Goal: Transaction & Acquisition: Book appointment/travel/reservation

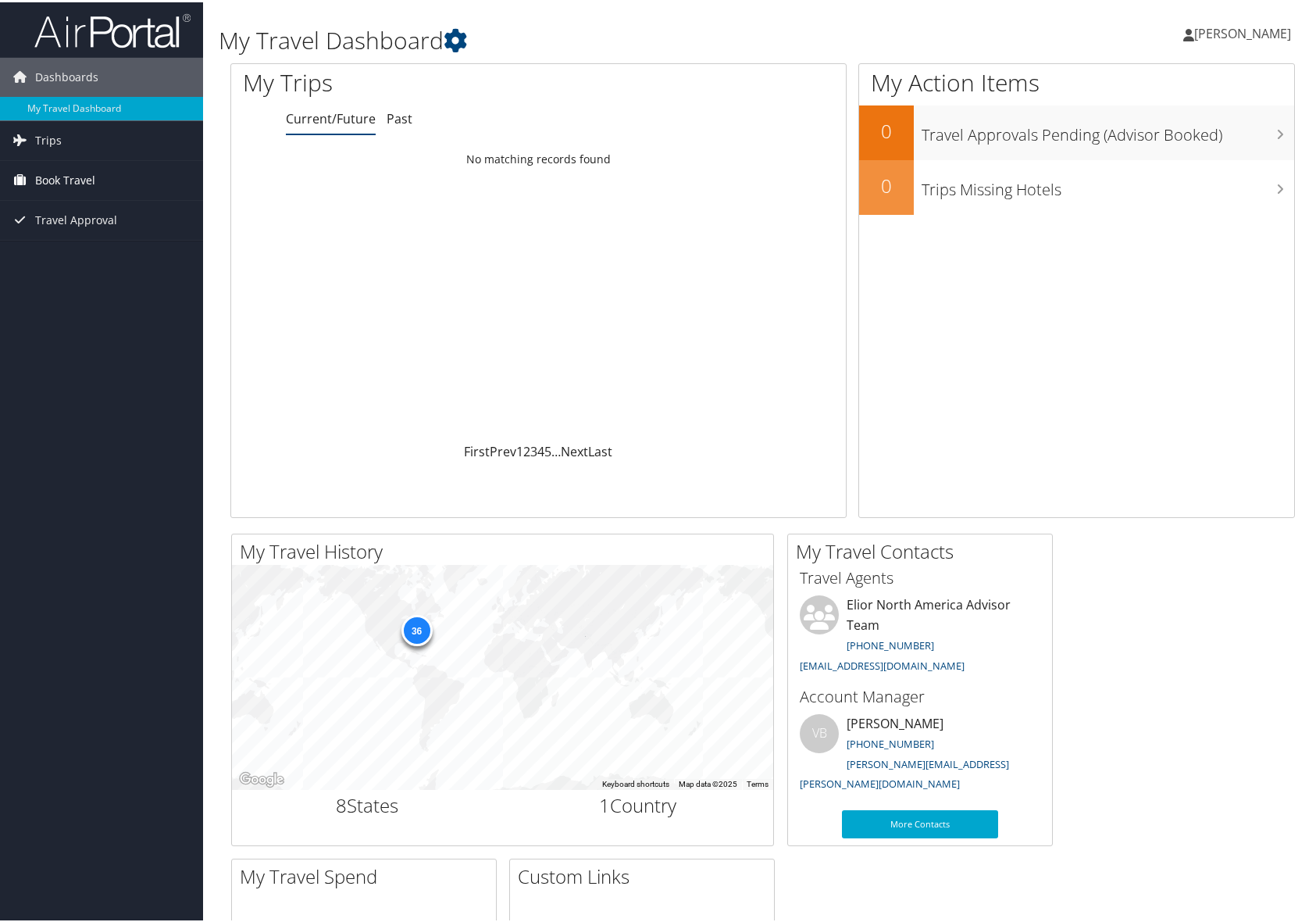
click at [37, 189] on span "Book Travel" at bounding box center [65, 177] width 60 height 39
click at [97, 257] on link "Book/Manage Online Trips" at bounding box center [101, 257] width 203 height 23
click at [76, 256] on link "Book/Manage Online Trips" at bounding box center [101, 257] width 203 height 23
